Goal: Book appointment/travel/reservation

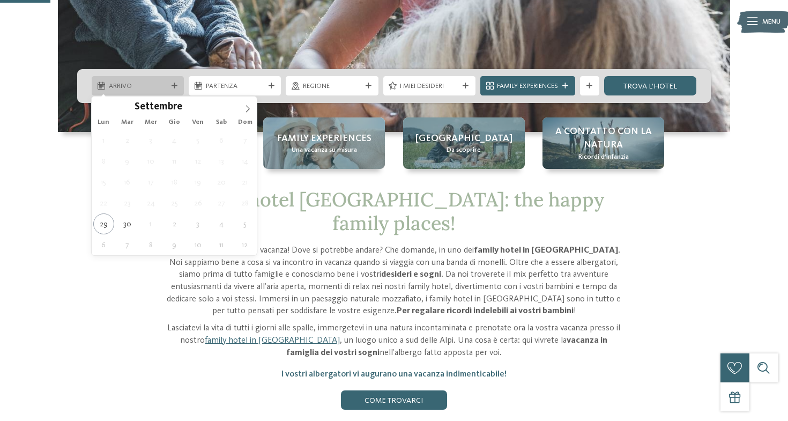
click at [146, 83] on span "Arrivo" at bounding box center [138, 86] width 58 height 10
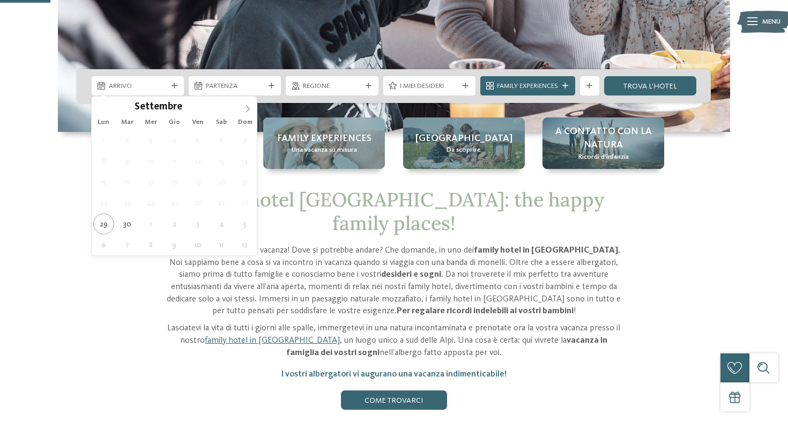
click at [247, 111] on icon at bounding box center [248, 108] width 4 height 7
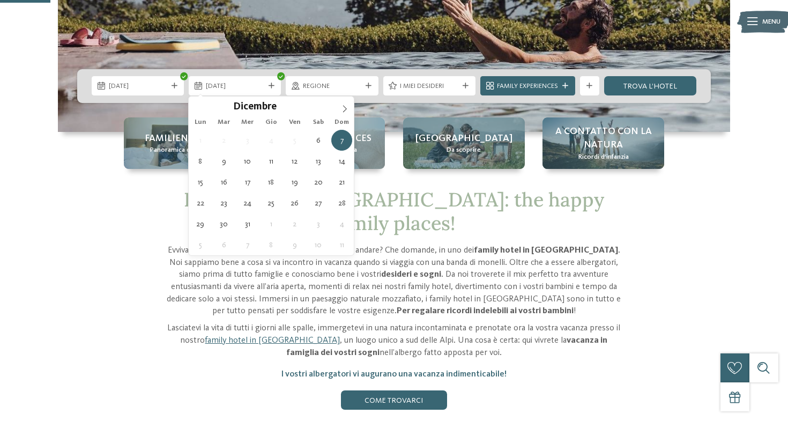
click at [147, 88] on span "[DATE]" at bounding box center [138, 86] width 58 height 10
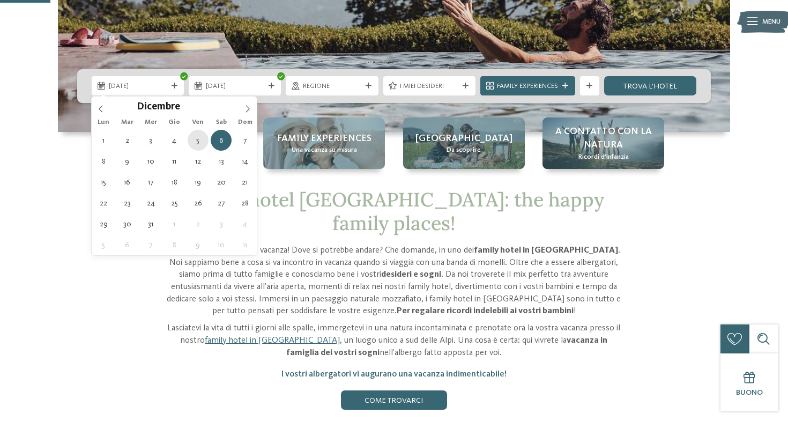
type div "[DATE]"
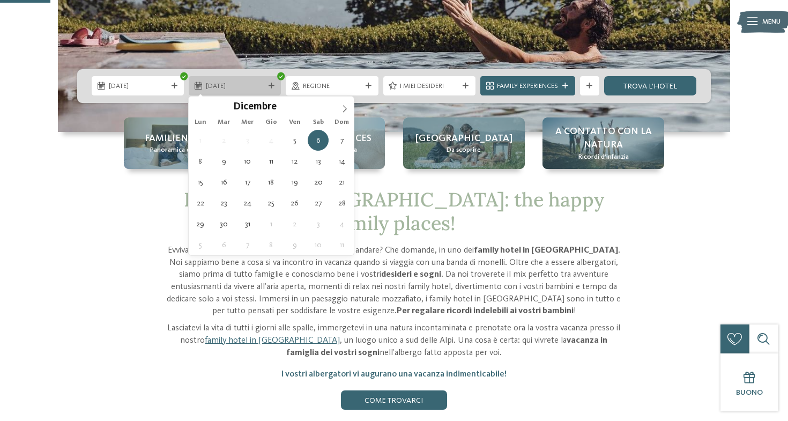
click at [228, 87] on span "[DATE]" at bounding box center [235, 86] width 58 height 10
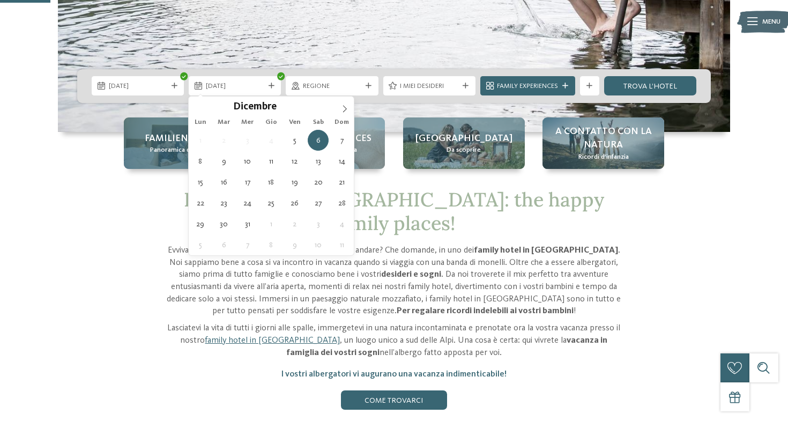
type div "[DATE]"
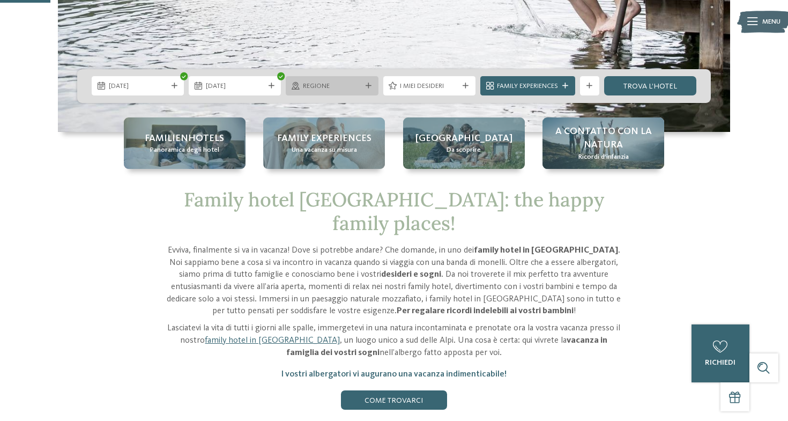
click at [368, 90] on div "Regione" at bounding box center [332, 85] width 92 height 19
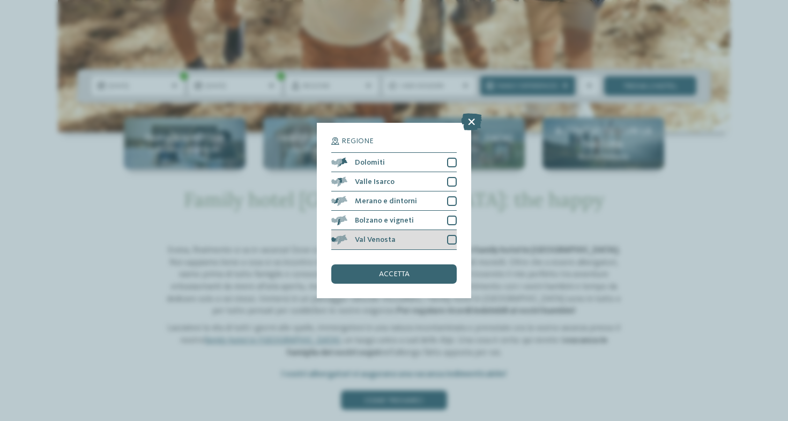
click at [451, 239] on div at bounding box center [452, 240] width 10 height 10
click at [397, 272] on span "accetta" at bounding box center [394, 274] width 31 height 8
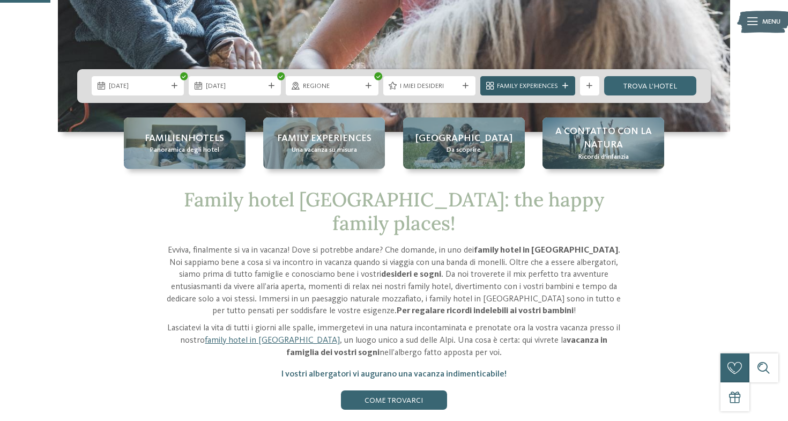
click at [534, 87] on span "Family Experiences" at bounding box center [527, 86] width 61 height 10
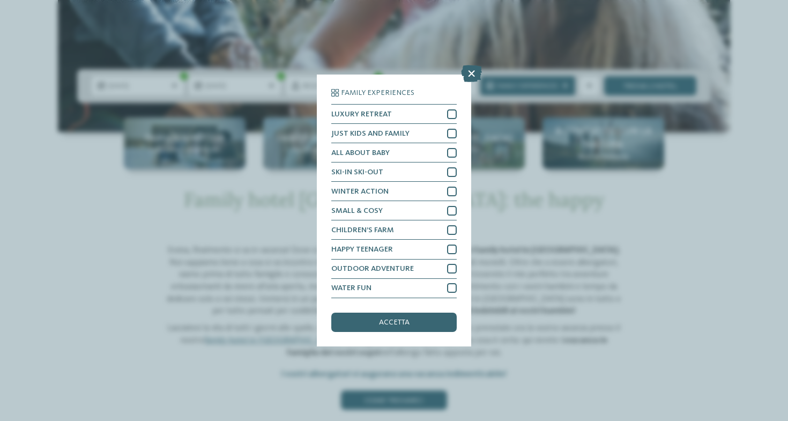
click at [457, 129] on div "Family Experiences LUXURY RETREAT JUST KIDS AND FAMILY" at bounding box center [394, 209] width 154 height 271
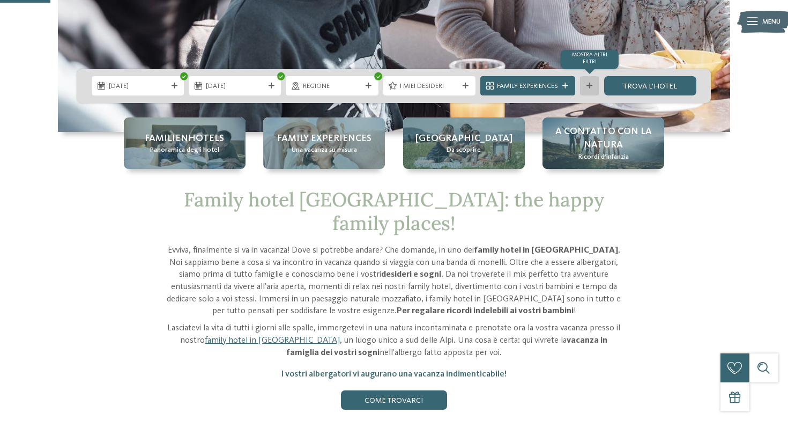
click at [583, 88] on div "mostra altri filtri" at bounding box center [589, 85] width 19 height 19
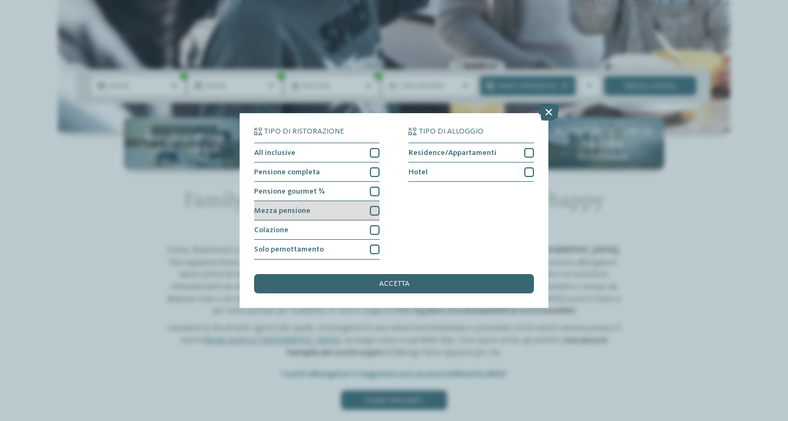
click at [372, 207] on div at bounding box center [375, 211] width 10 height 10
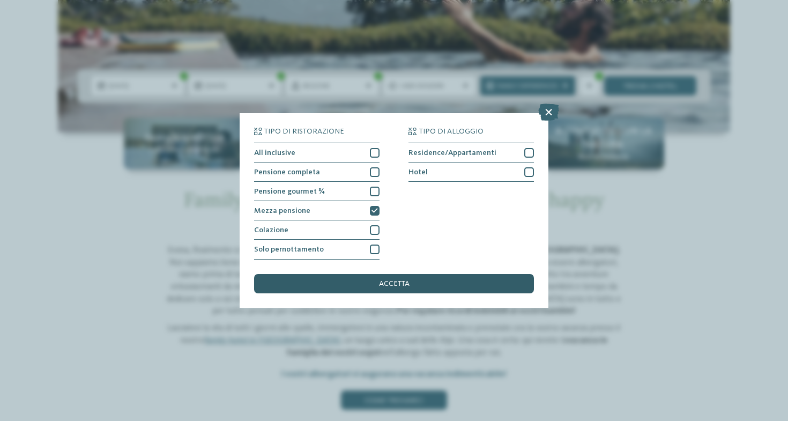
click at [365, 287] on div "accetta" at bounding box center [394, 283] width 280 height 19
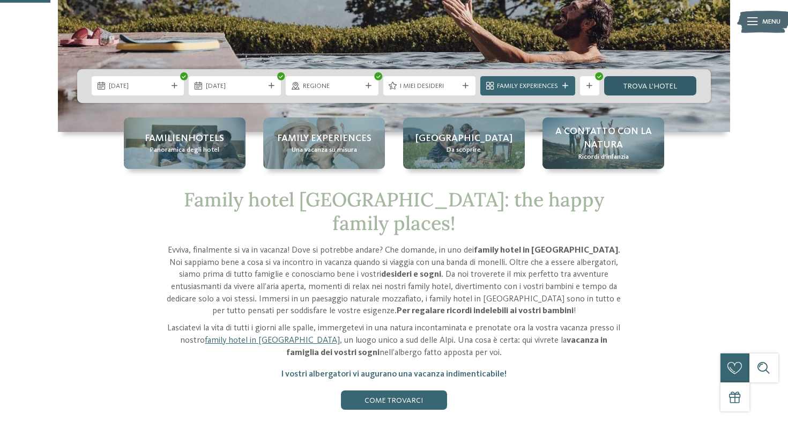
click at [648, 93] on link "trova l’hotel" at bounding box center [650, 85] width 92 height 19
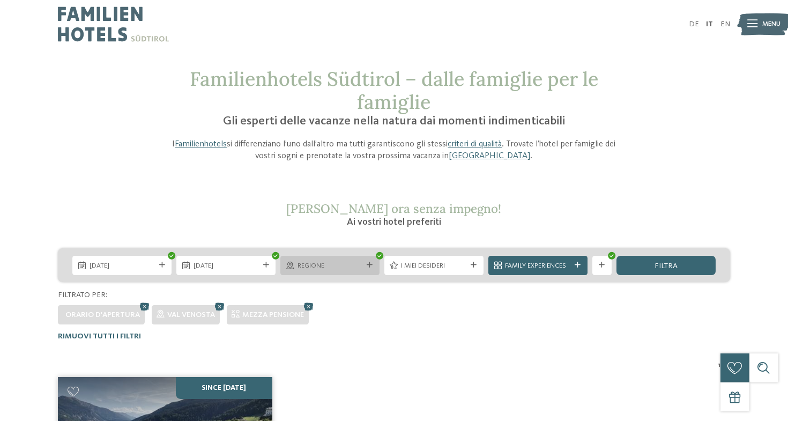
click at [356, 266] on span "Regione" at bounding box center [329, 266] width 65 height 10
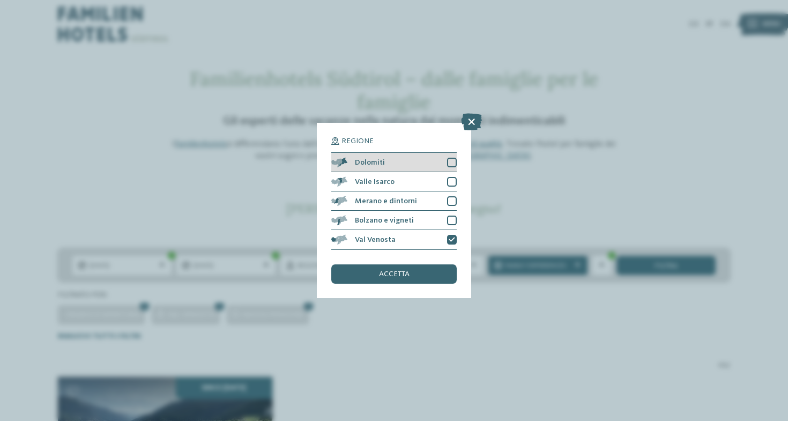
click at [447, 163] on div at bounding box center [452, 163] width 10 height 10
click at [387, 271] on span "accetta" at bounding box center [394, 274] width 31 height 8
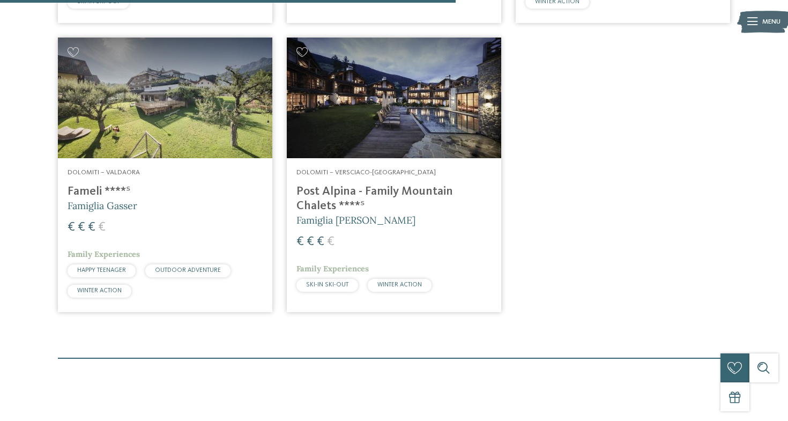
scroll to position [648, 0]
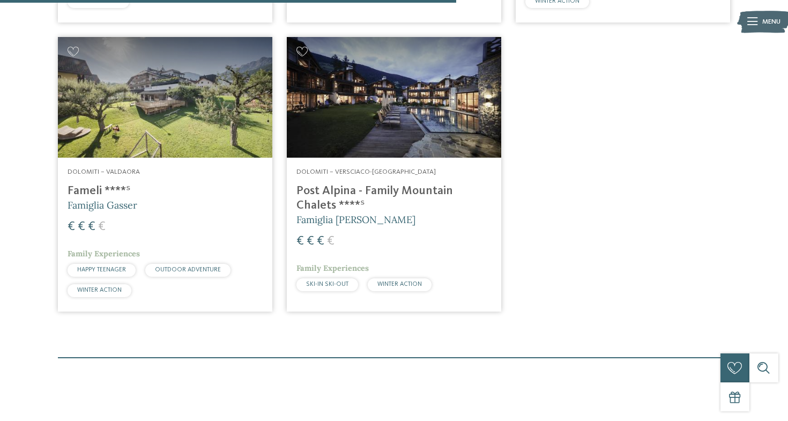
click at [392, 125] on img at bounding box center [394, 97] width 214 height 121
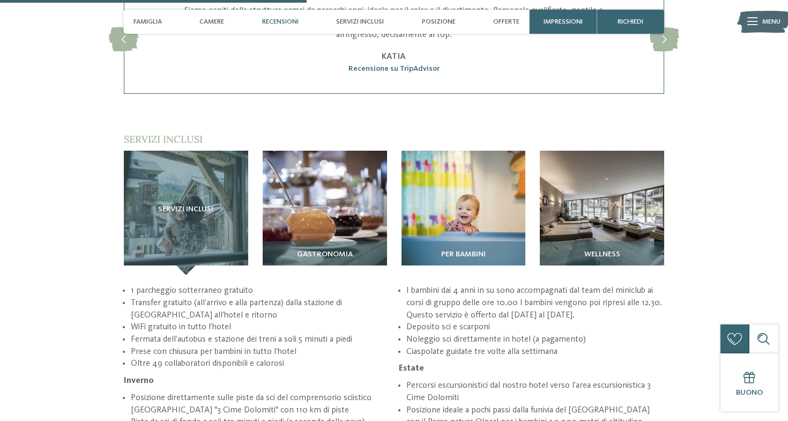
scroll to position [1344, 0]
